Goal: Navigation & Orientation: Find specific page/section

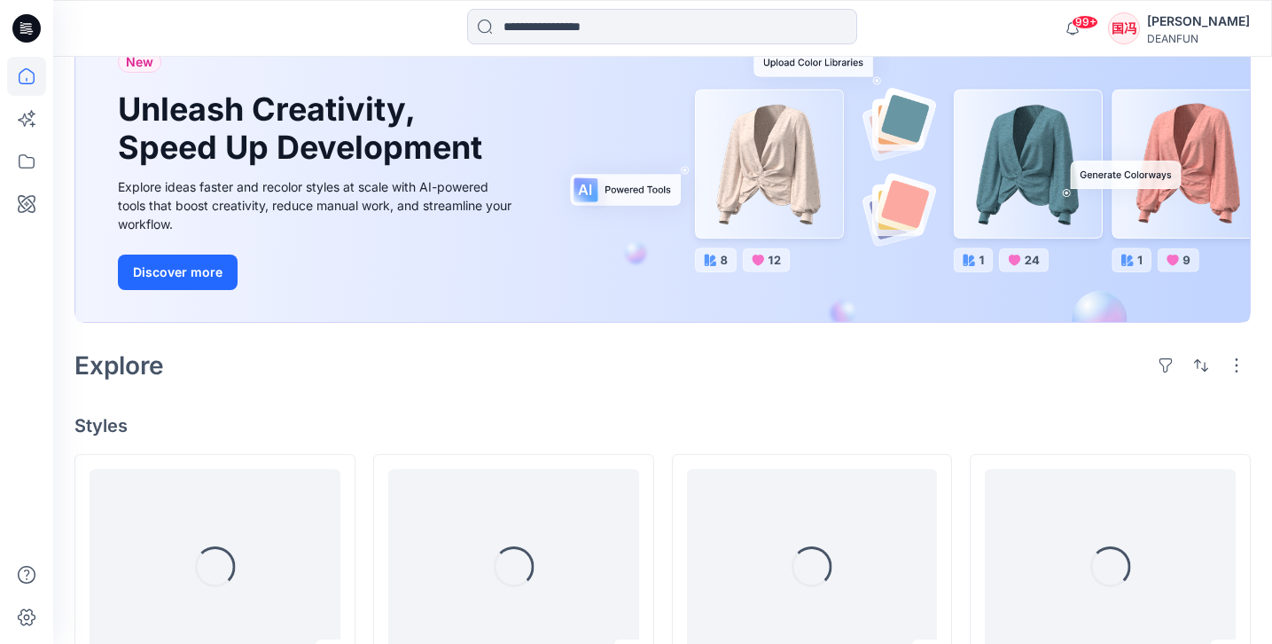
scroll to position [460, 0]
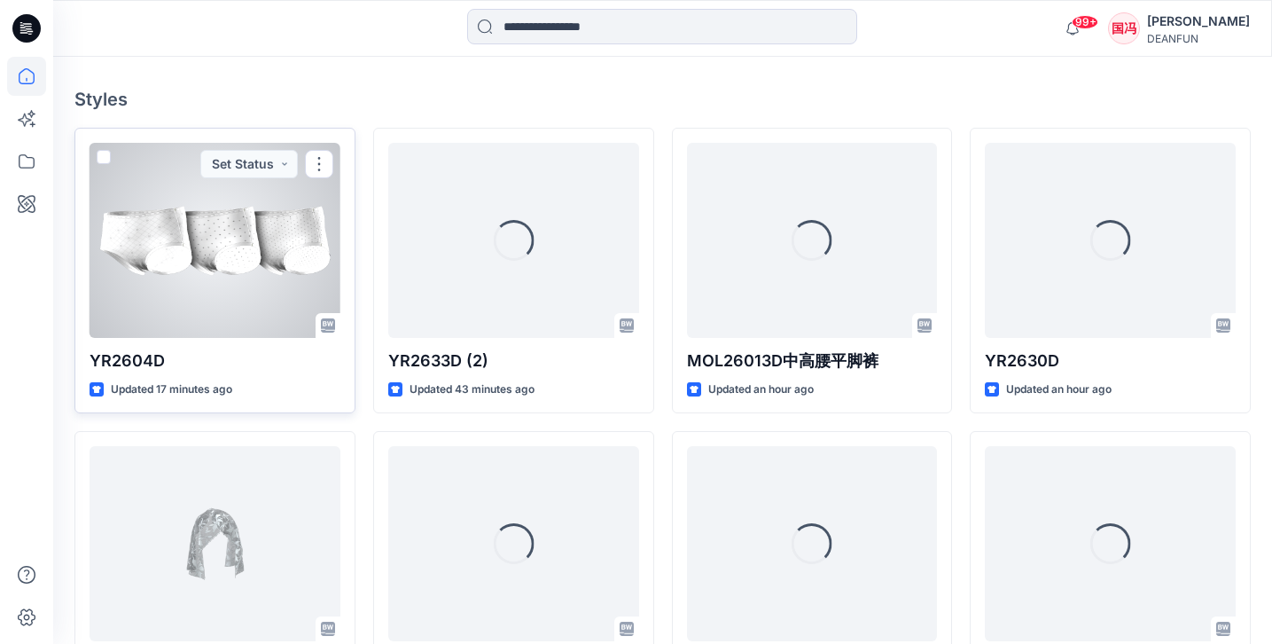
click at [224, 298] on div at bounding box center [215, 240] width 251 height 195
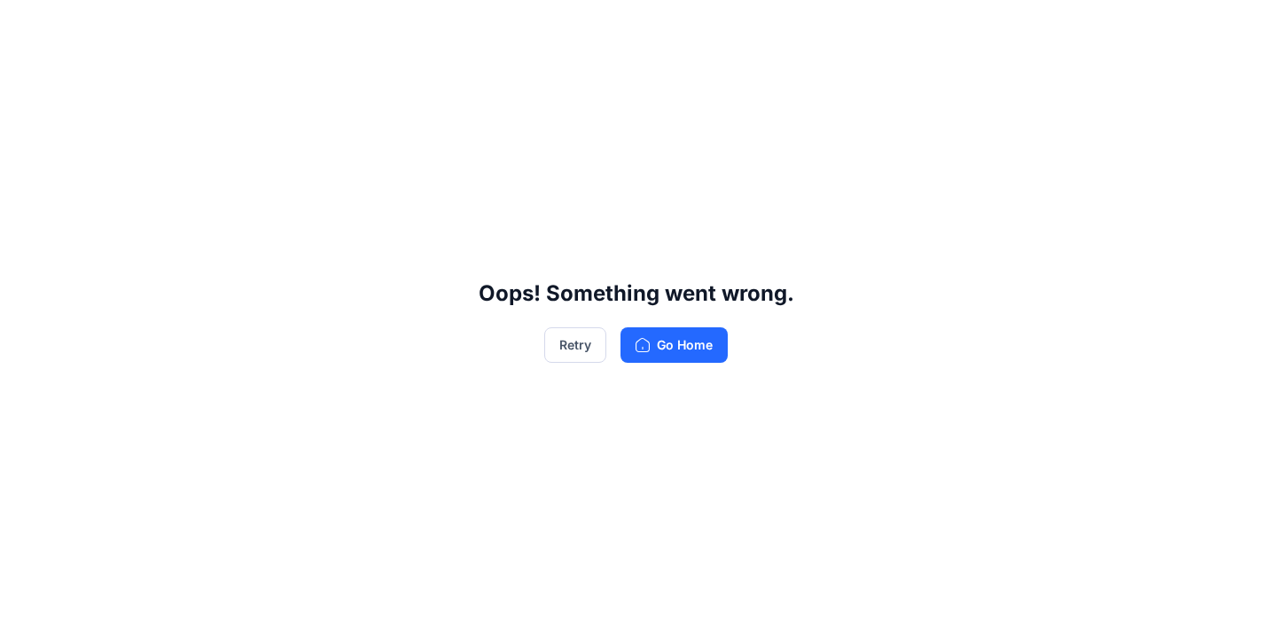
click at [695, 89] on div "Oops! Something went wrong. Retry Go Home" at bounding box center [636, 322] width 1272 height 644
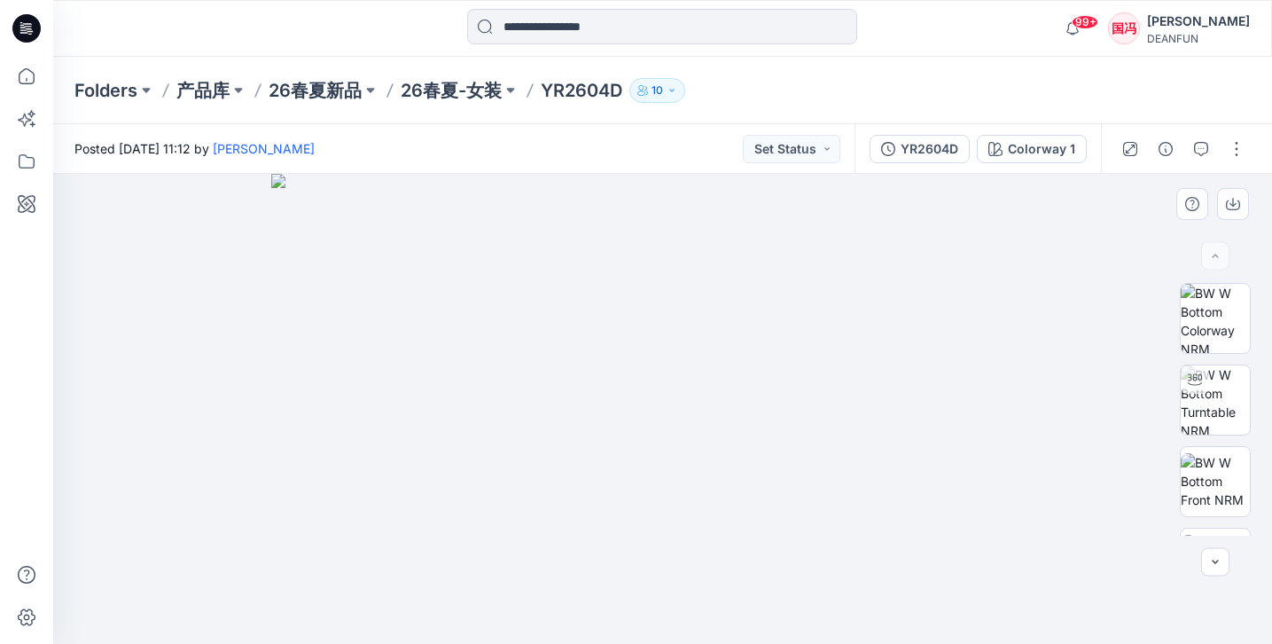
click at [732, 378] on img at bounding box center [662, 409] width 783 height 470
click at [453, 91] on p "26春夏-女装" at bounding box center [451, 90] width 101 height 25
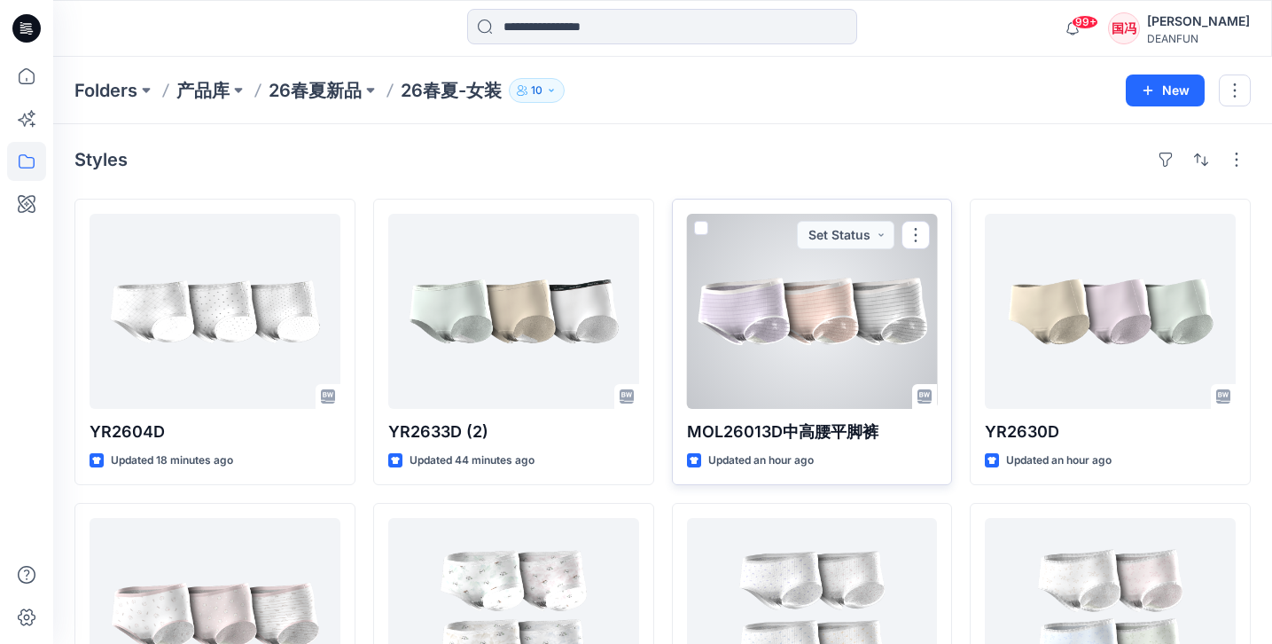
click at [789, 345] on div at bounding box center [812, 311] width 251 height 195
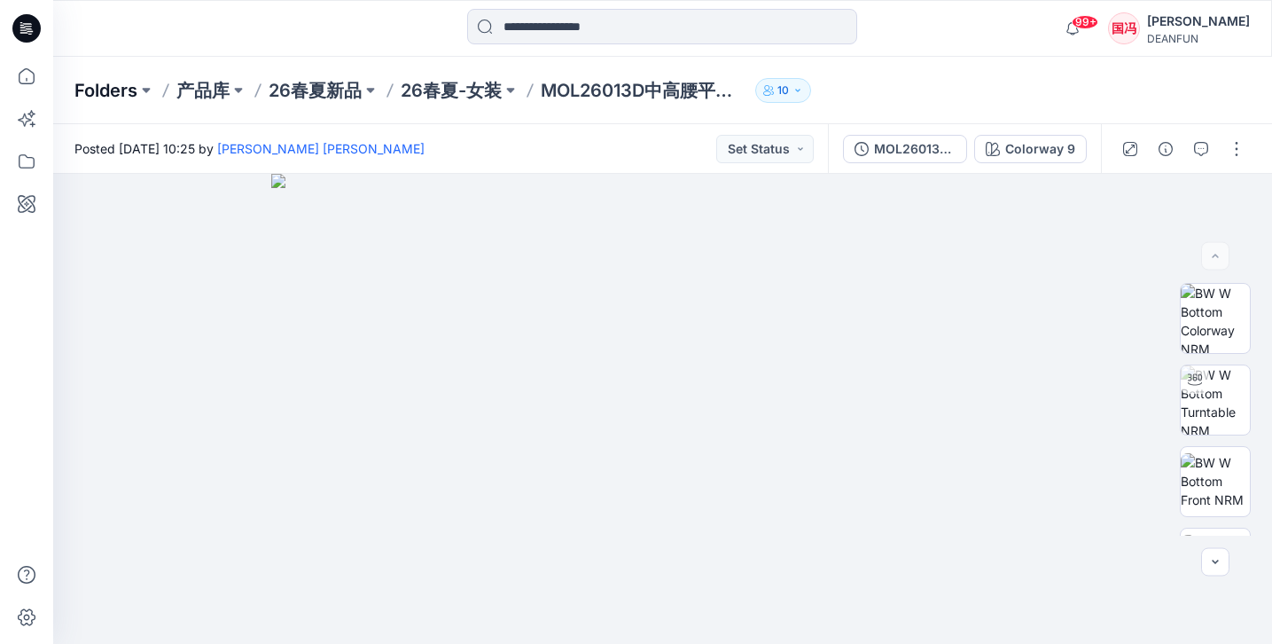
click at [108, 86] on p "Folders" at bounding box center [105, 90] width 63 height 25
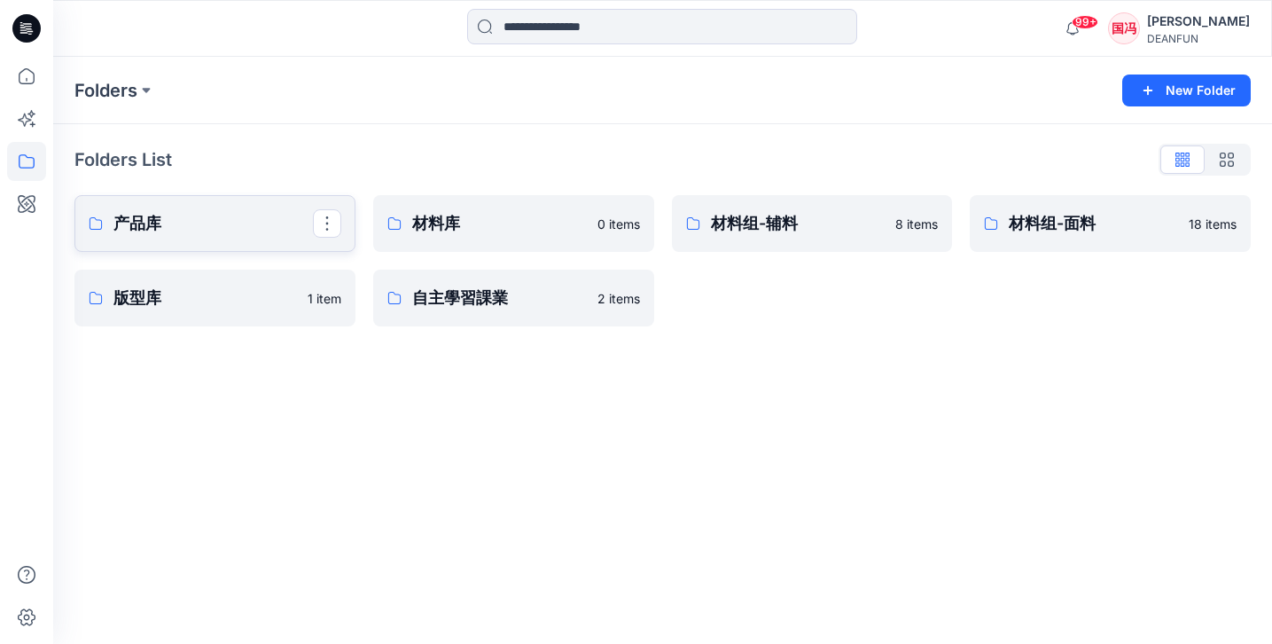
click at [223, 231] on p "产品库" at bounding box center [212, 223] width 199 height 25
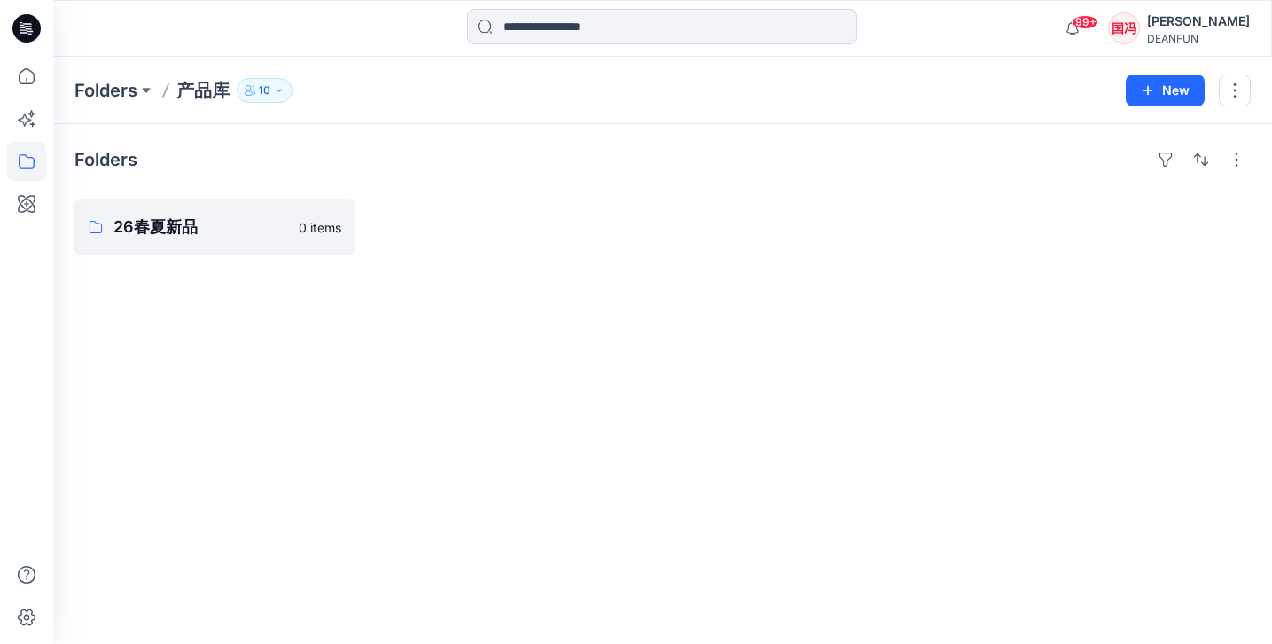
click at [192, 97] on p "产品库" at bounding box center [202, 90] width 53 height 25
click at [112, 91] on p "Folders" at bounding box center [105, 90] width 63 height 25
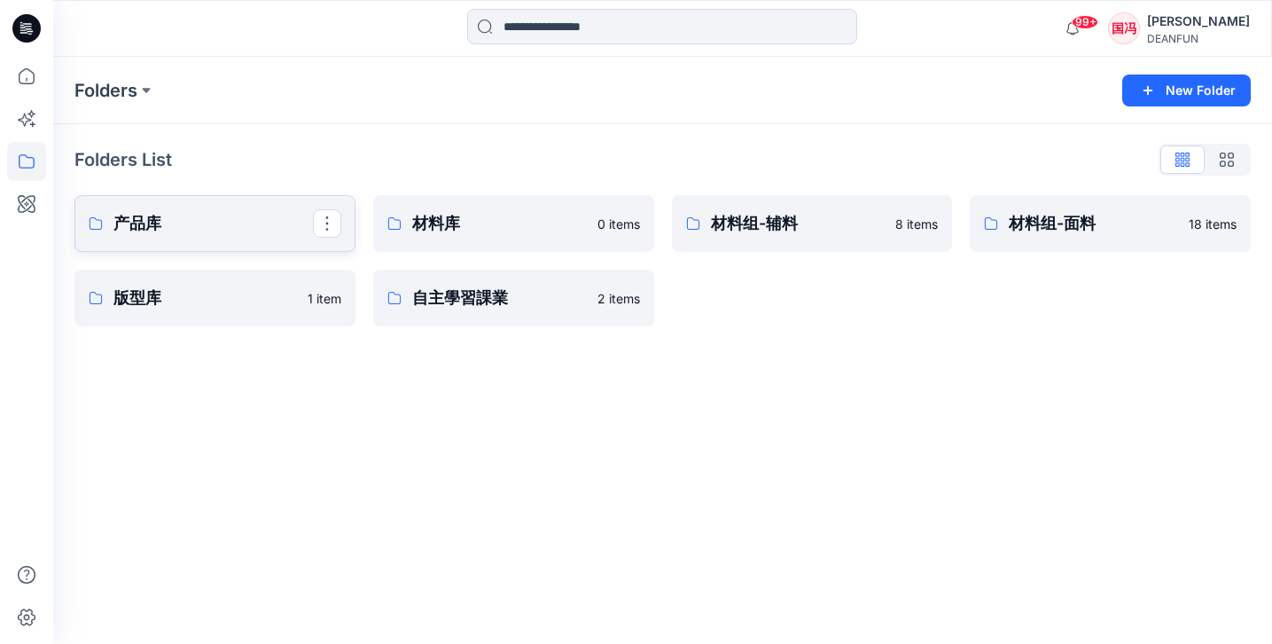
click at [242, 215] on p "产品库" at bounding box center [212, 223] width 199 height 25
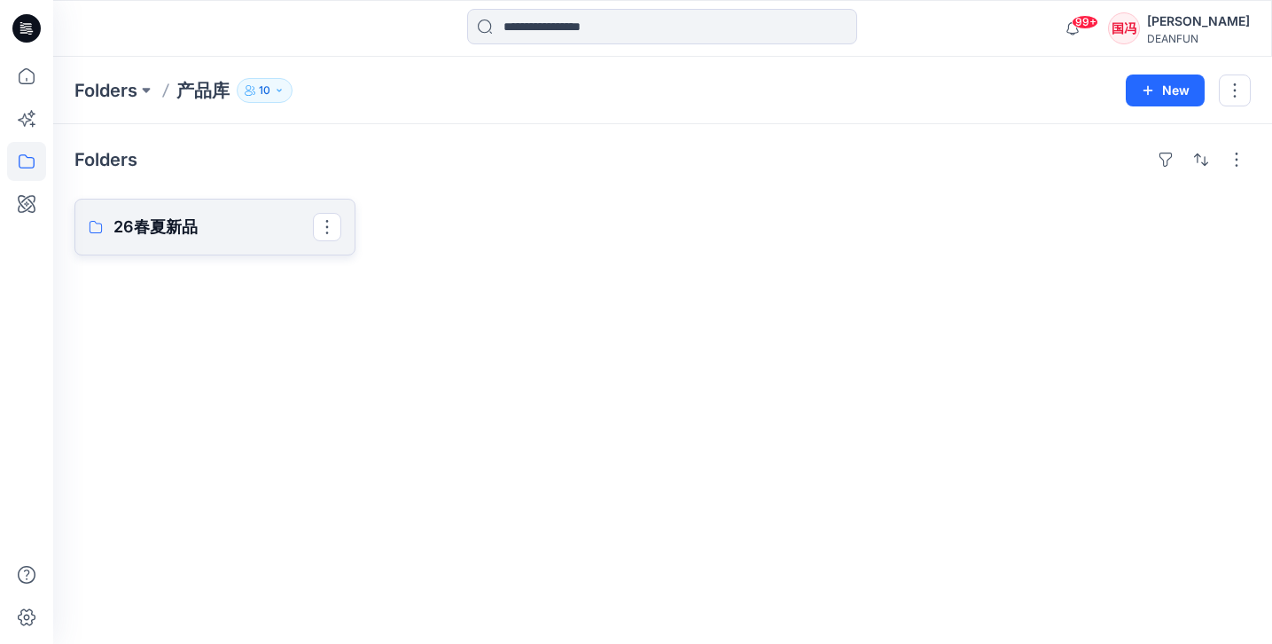
click at [233, 231] on p "26春夏新品" at bounding box center [212, 227] width 199 height 25
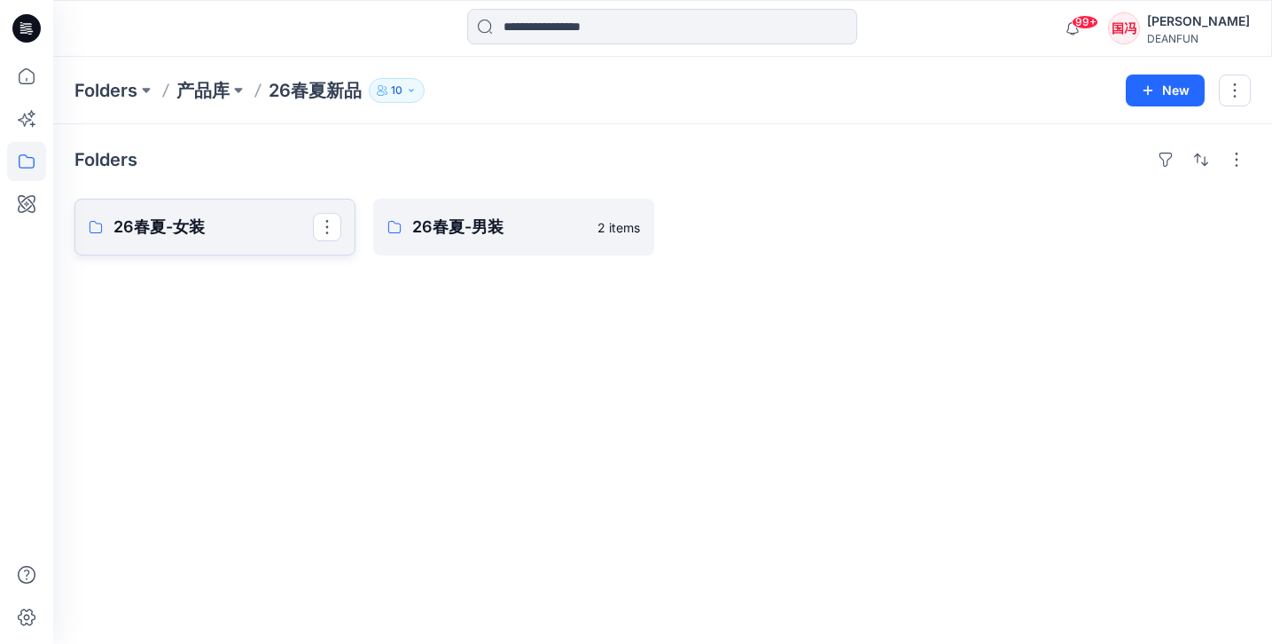
click at [217, 220] on p "26春夏-女装" at bounding box center [212, 227] width 199 height 25
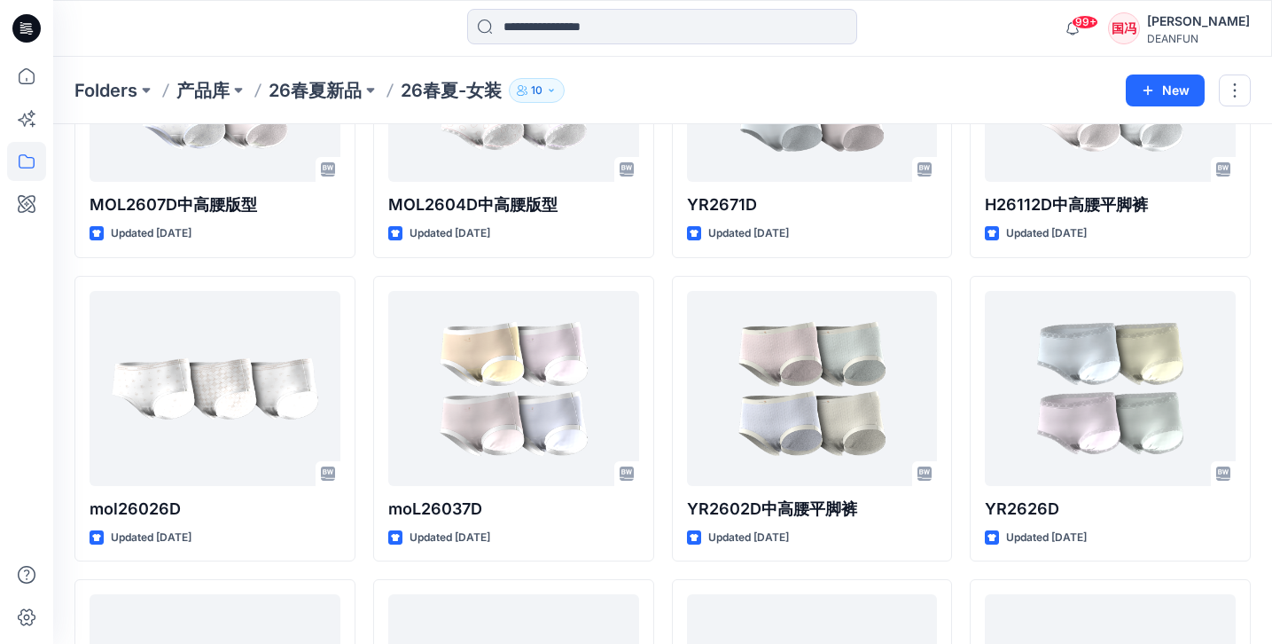
scroll to position [1436, 0]
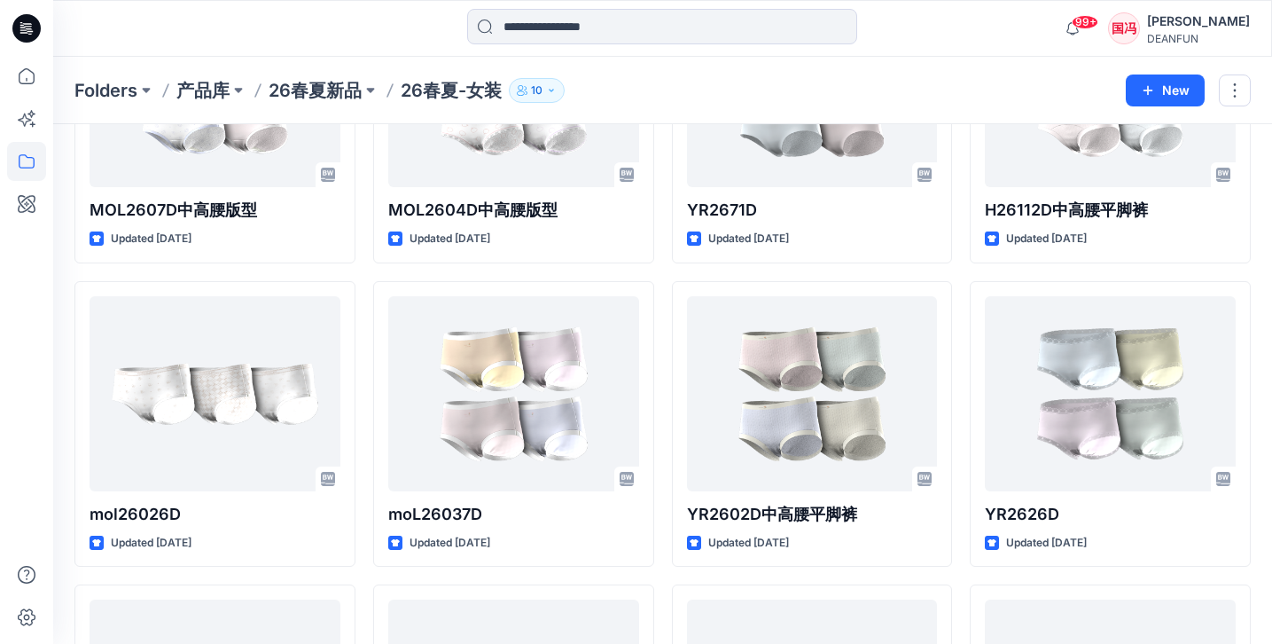
click at [664, 446] on div "YR2604D Updated 21 minutes ago H26137D中高腰平脚裤 Updated 18 hours ago H26122D中高腰平脚裤…" at bounding box center [662, 120] width 1177 height 2716
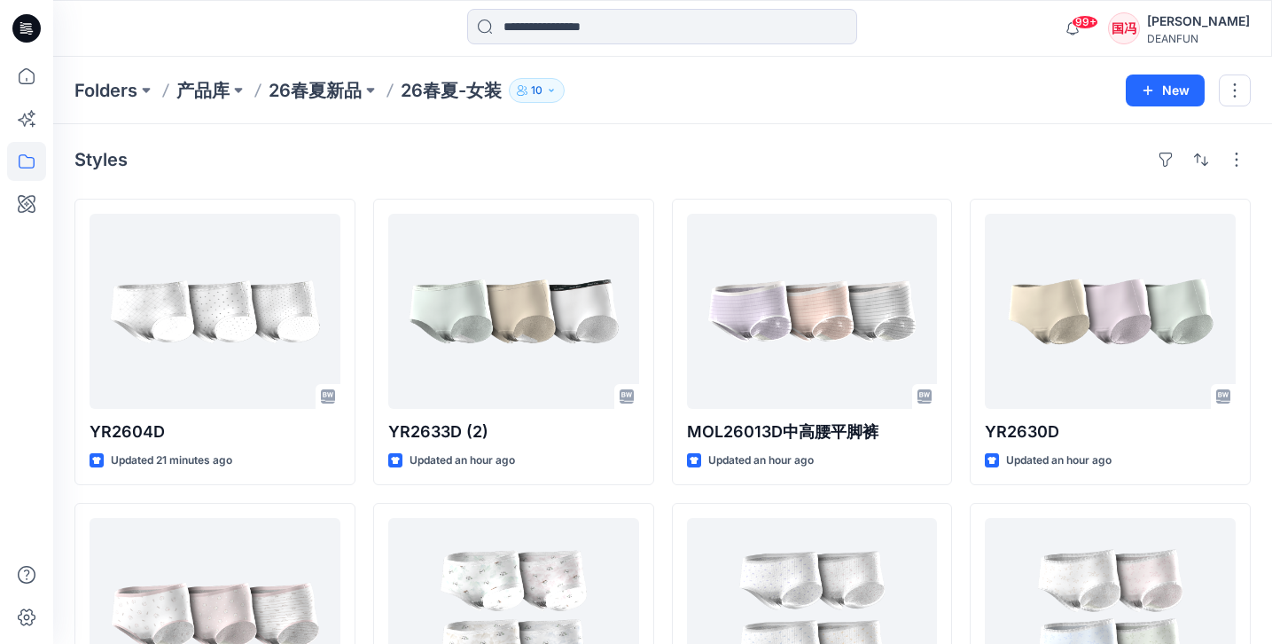
scroll to position [0, 0]
click at [311, 94] on p "26春夏新品" at bounding box center [315, 90] width 93 height 25
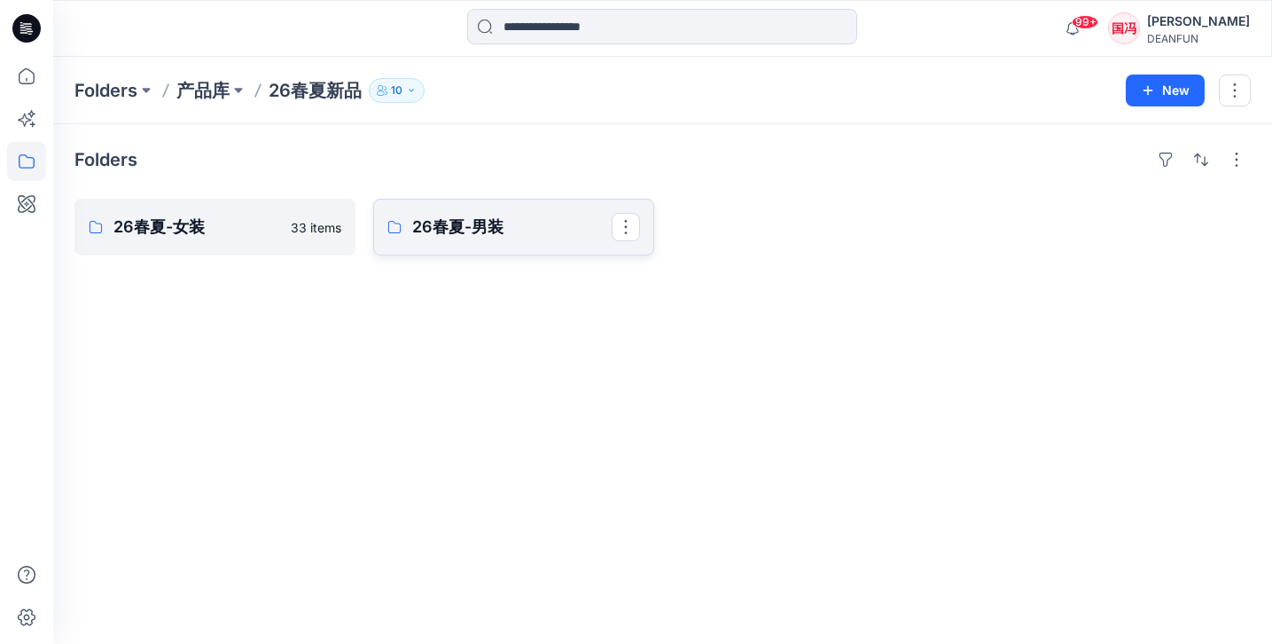
click at [471, 229] on p "26春夏-男装" at bounding box center [511, 227] width 199 height 25
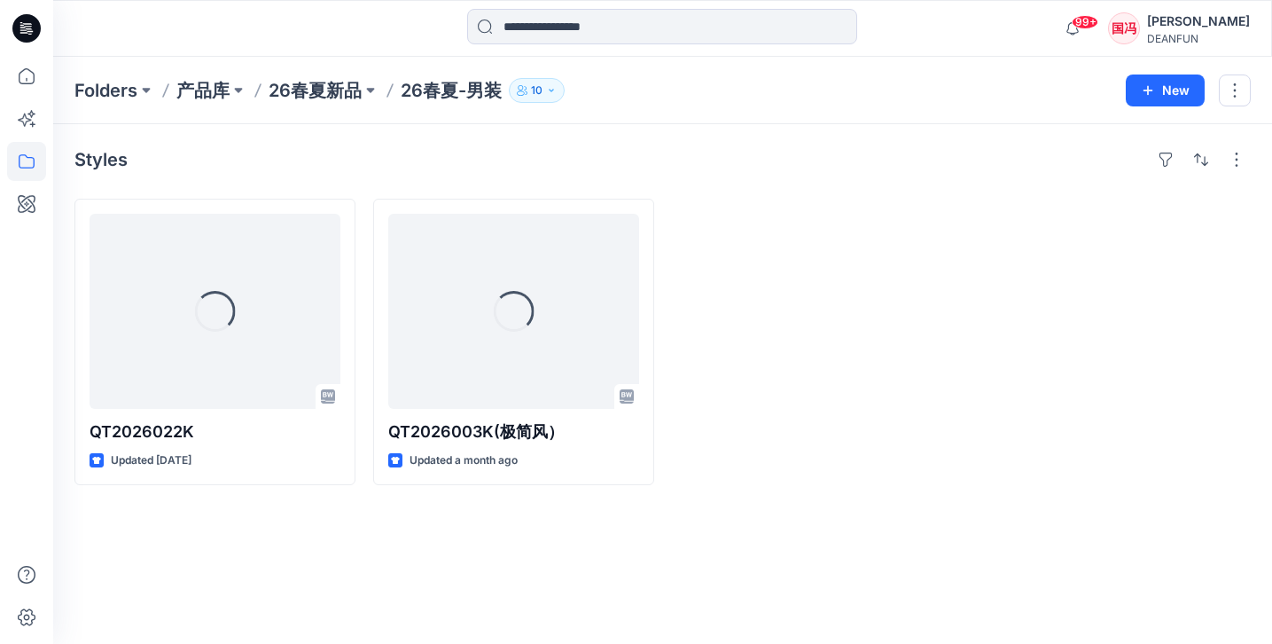
click at [443, 164] on div "Styles" at bounding box center [662, 159] width 1177 height 28
